Goal: Task Accomplishment & Management: Complete application form

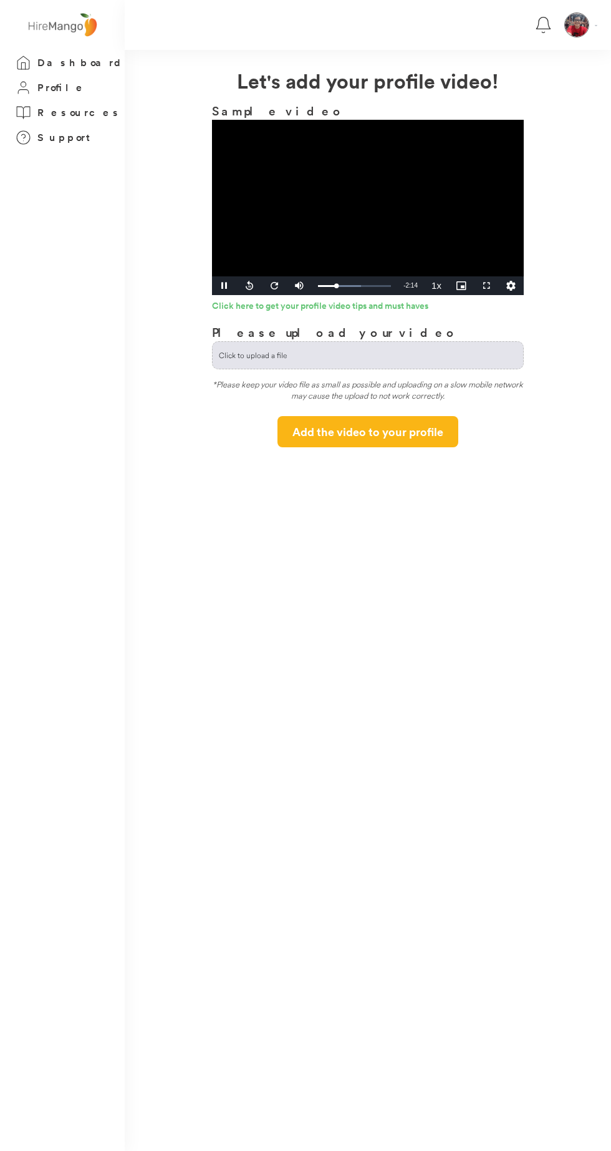
click at [228, 303] on link "Click here to get your profile video tips and must haves" at bounding box center [368, 307] width 312 height 12
click at [226, 306] on link "Click here to get your profile video tips and must haves" at bounding box center [368, 307] width 312 height 12
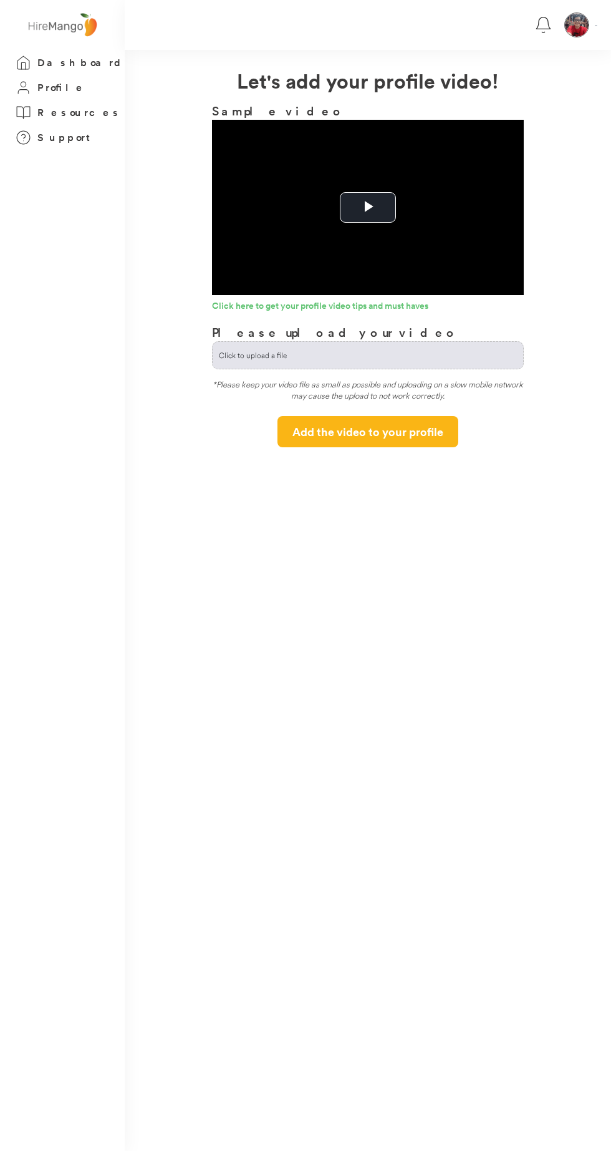
click at [399, 431] on button "Add the video to your profile" at bounding box center [368, 431] width 181 height 31
